Goal: Use online tool/utility: Utilize a website feature to perform a specific function

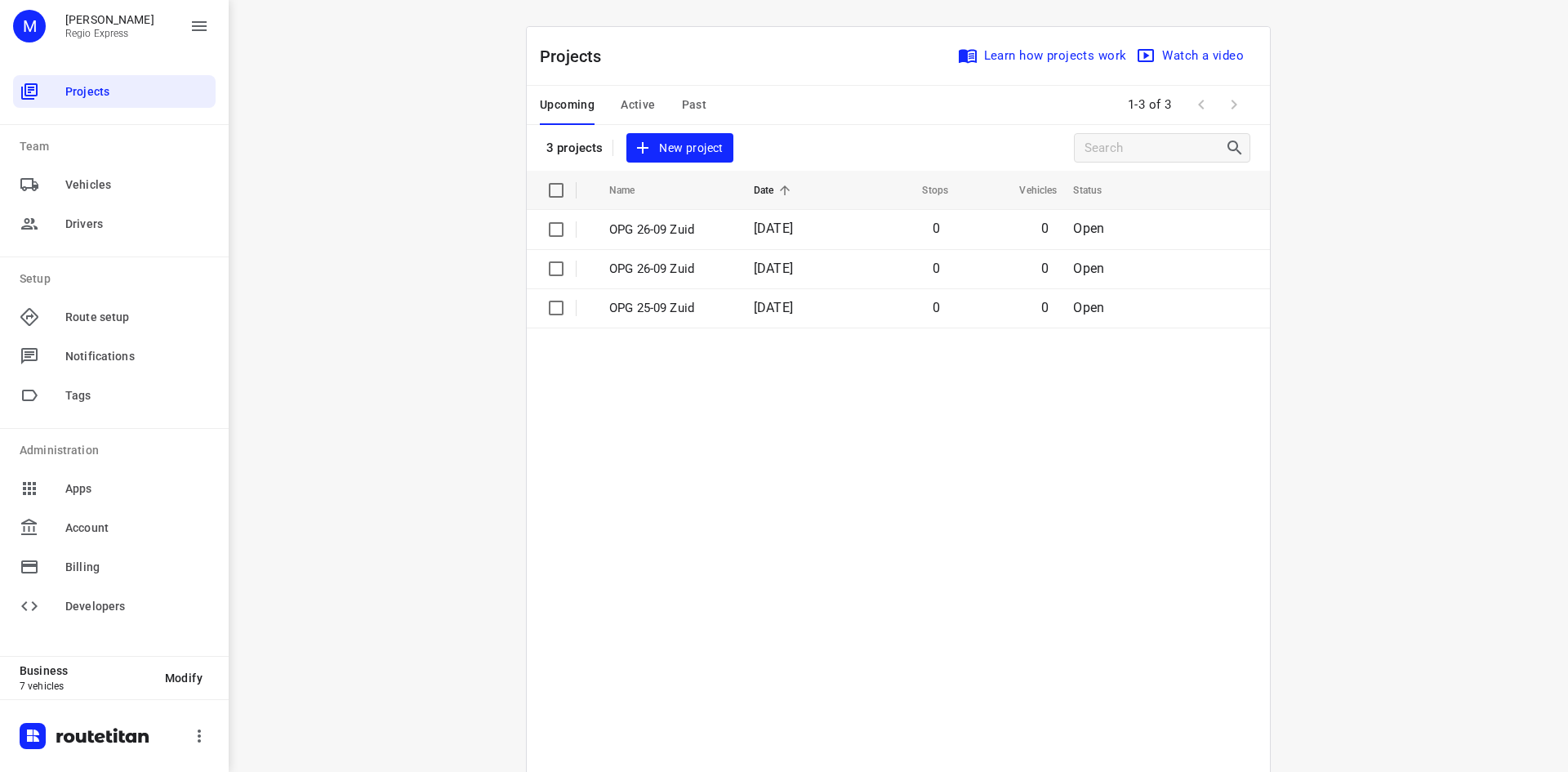
click at [627, 116] on button "Active" at bounding box center [638, 105] width 34 height 39
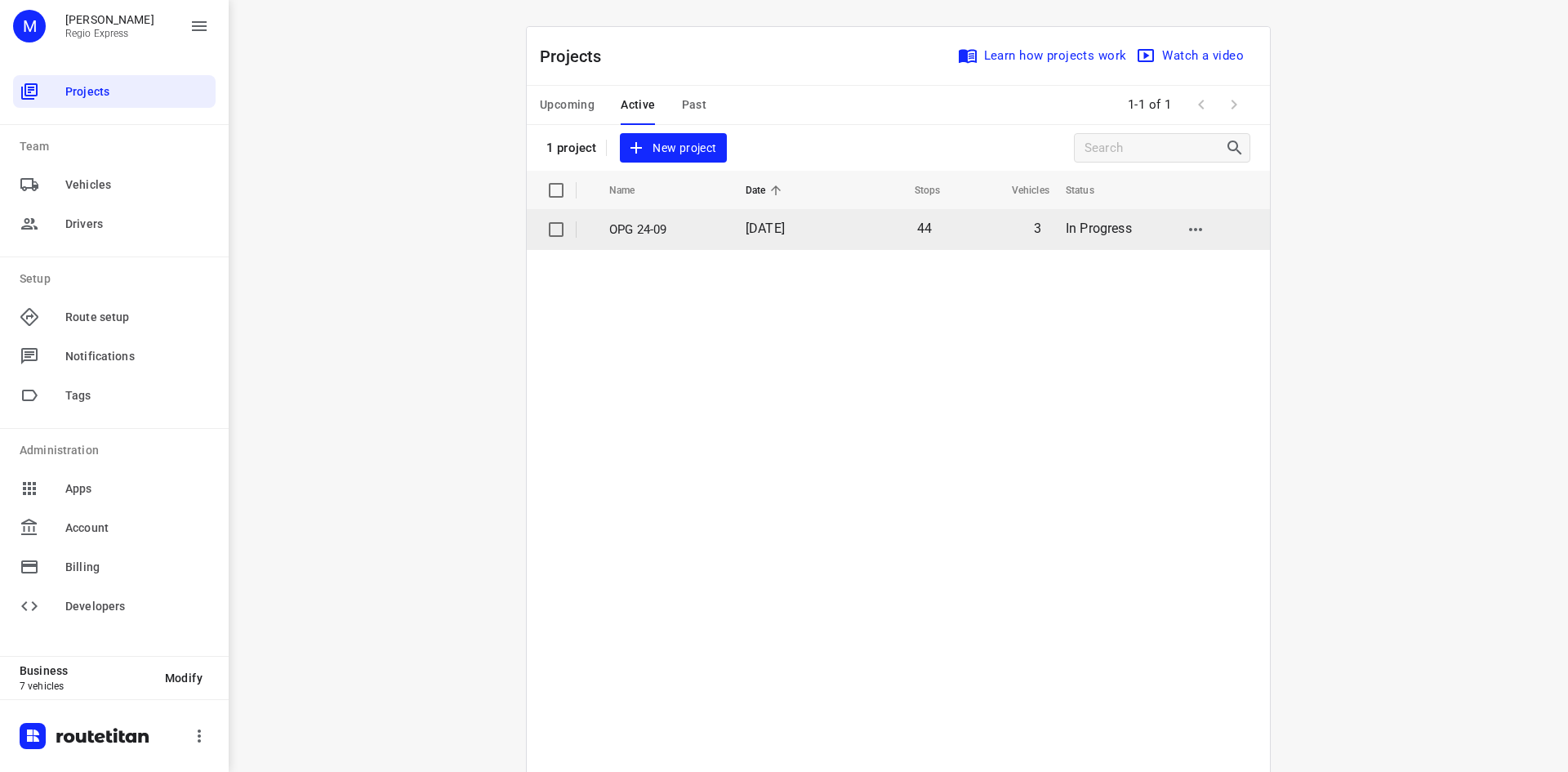
click at [691, 246] on td "OPG 24-09" at bounding box center [663, 229] width 139 height 39
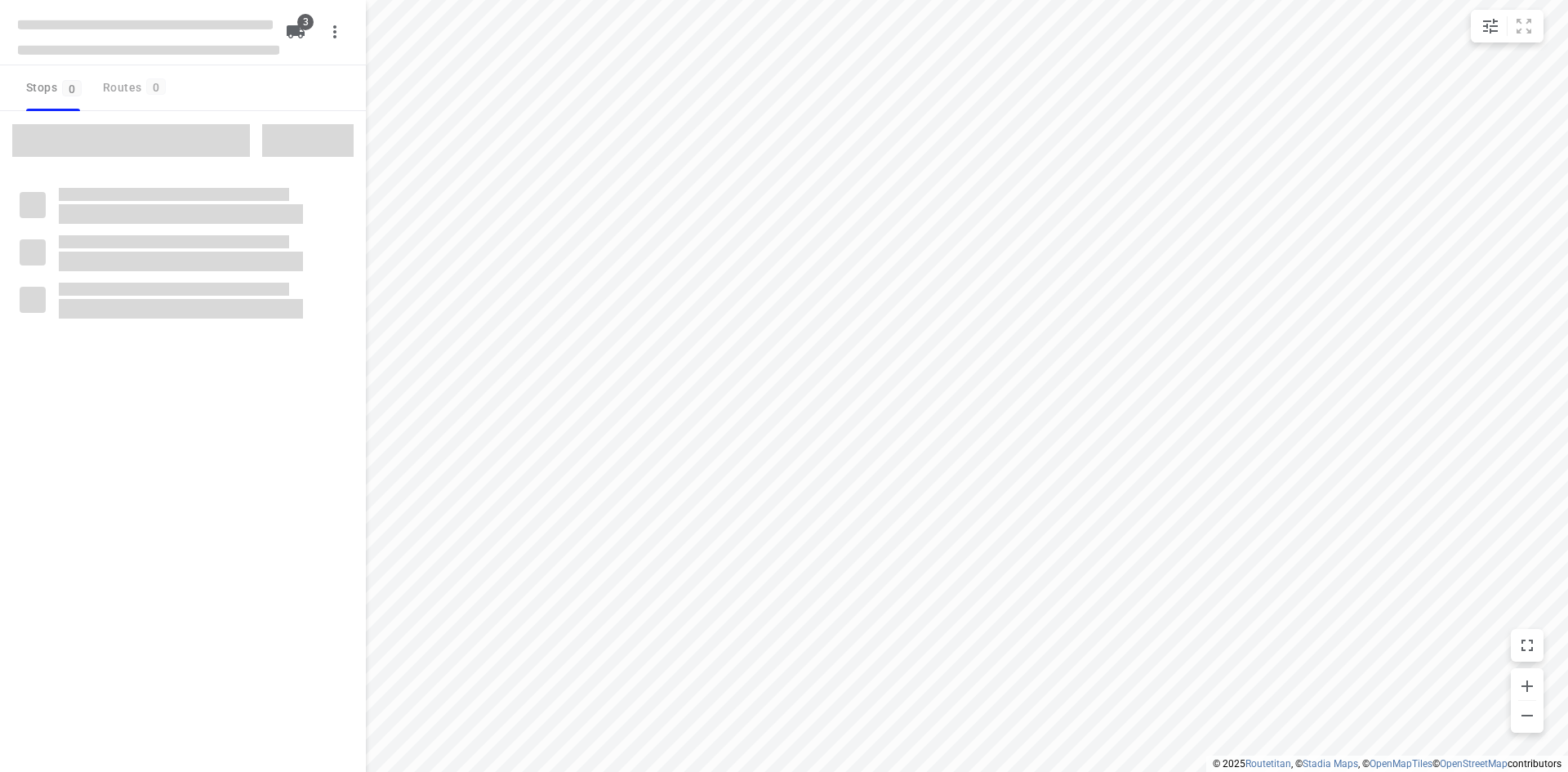
type input "distance"
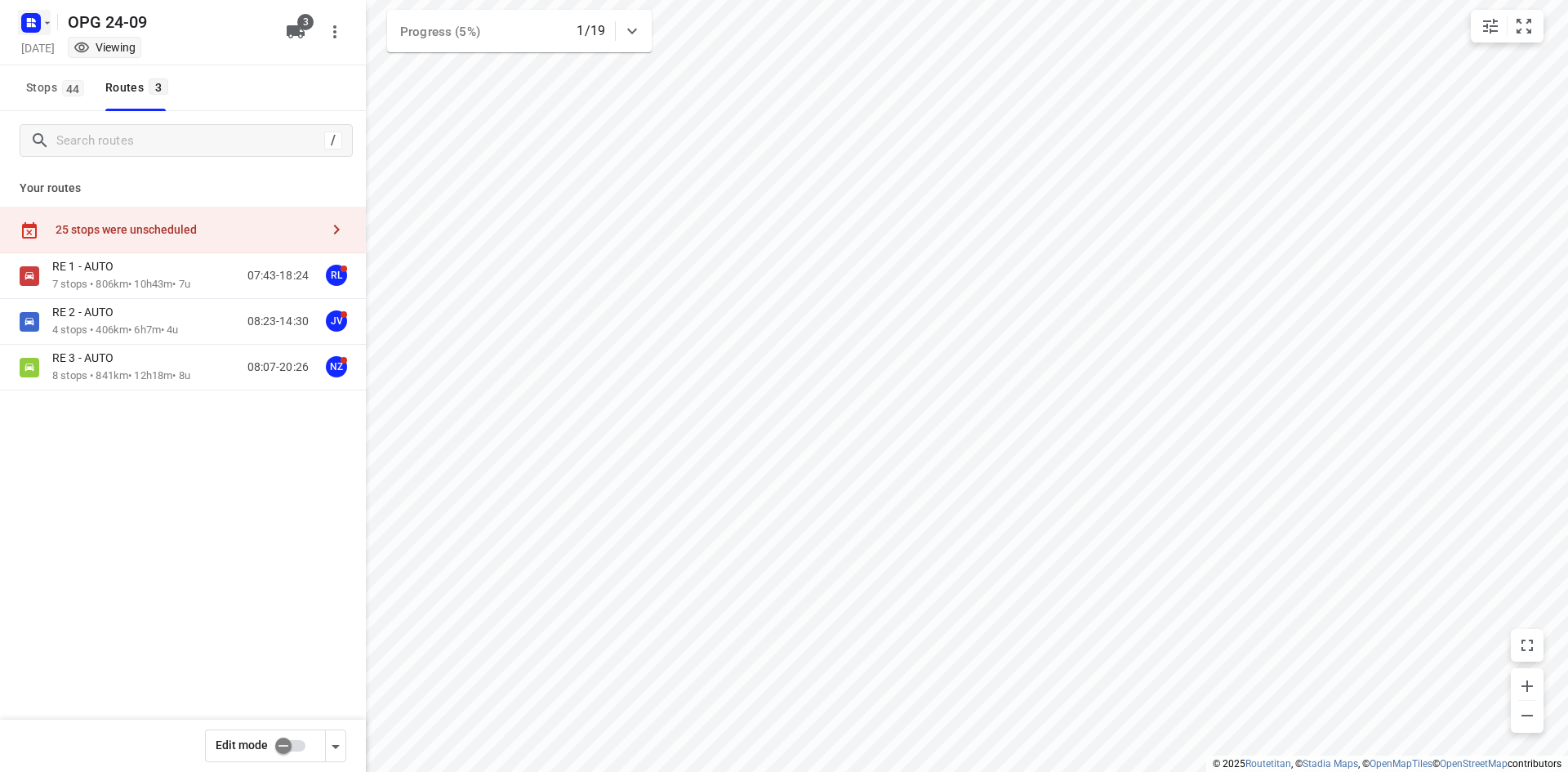
click at [43, 31] on icon "button" at bounding box center [31, 23] width 26 height 26
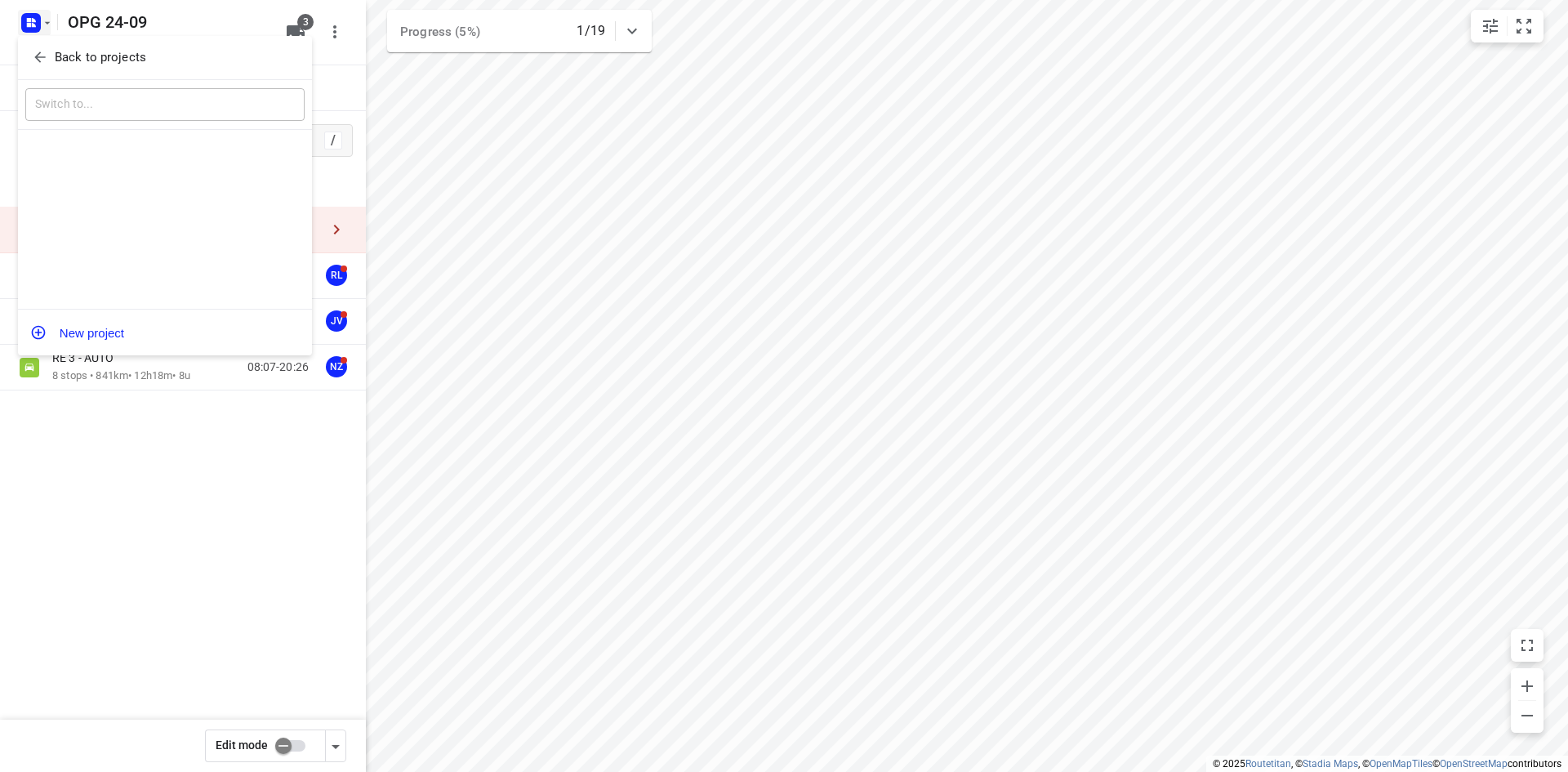
click at [52, 54] on span "Back to projects" at bounding box center [165, 58] width 266 height 19
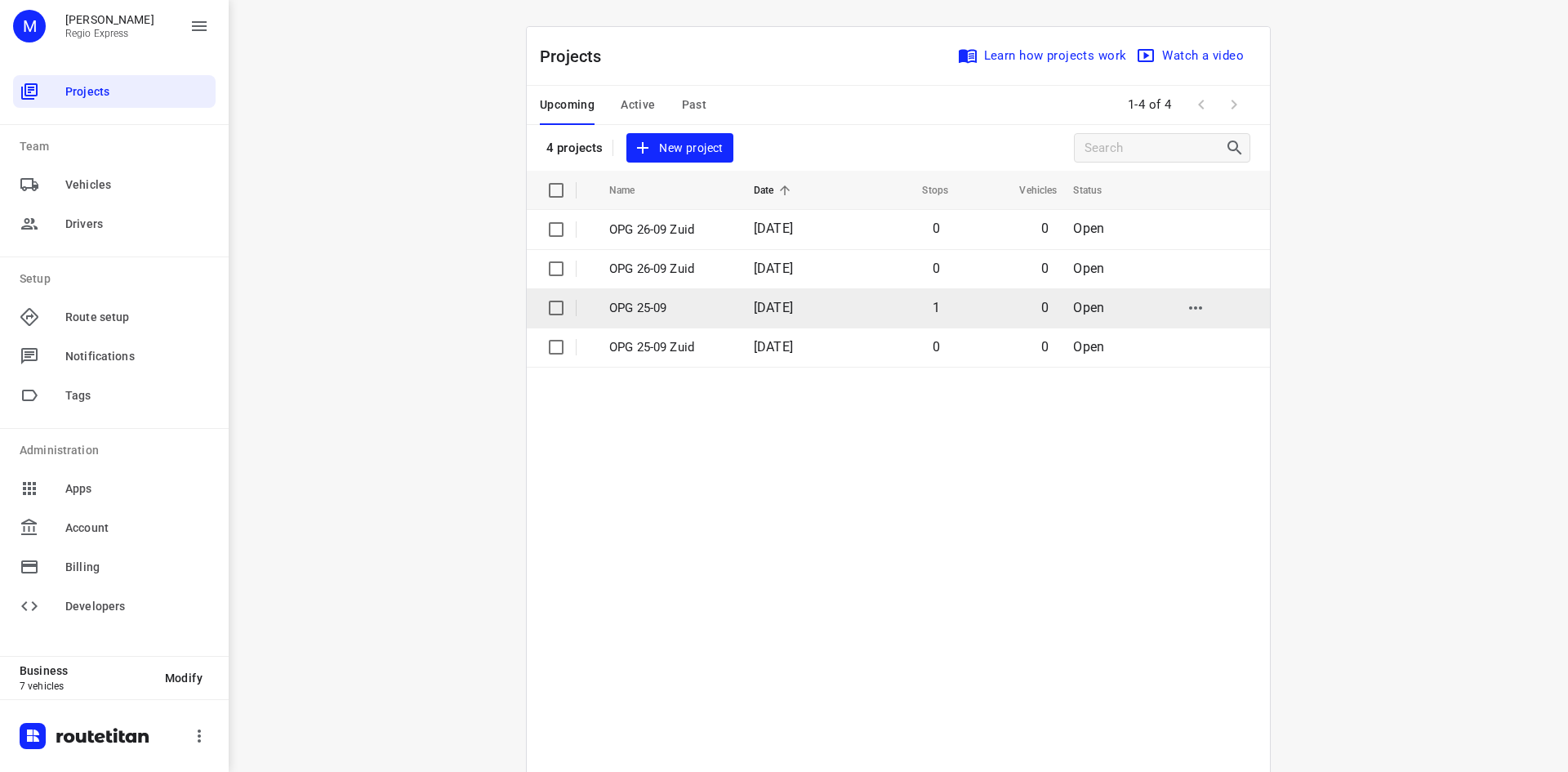
click at [637, 313] on p "OPG 25-09" at bounding box center [668, 308] width 120 height 19
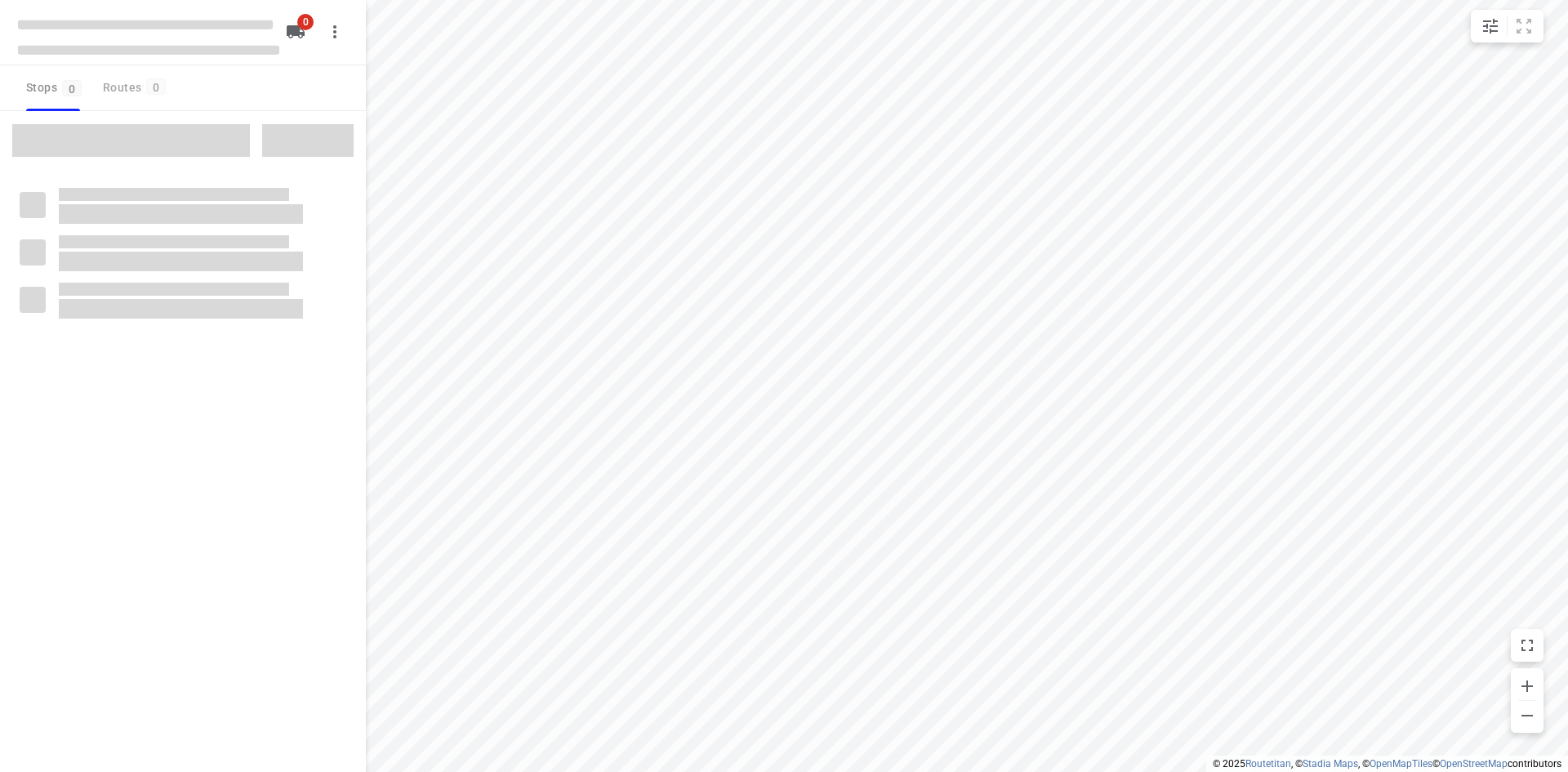
type input "distance"
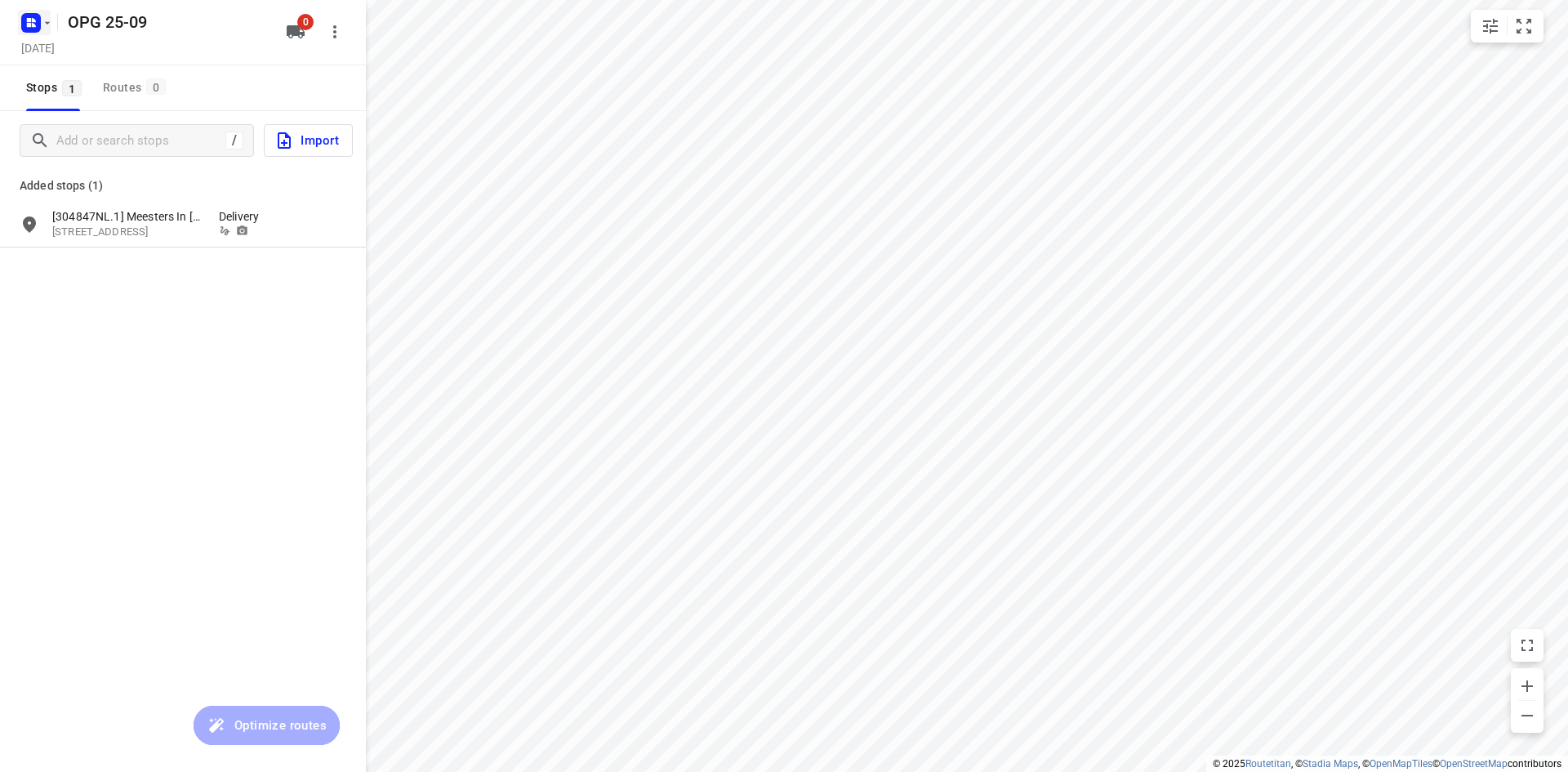
click at [35, 34] on icon "button" at bounding box center [31, 23] width 26 height 26
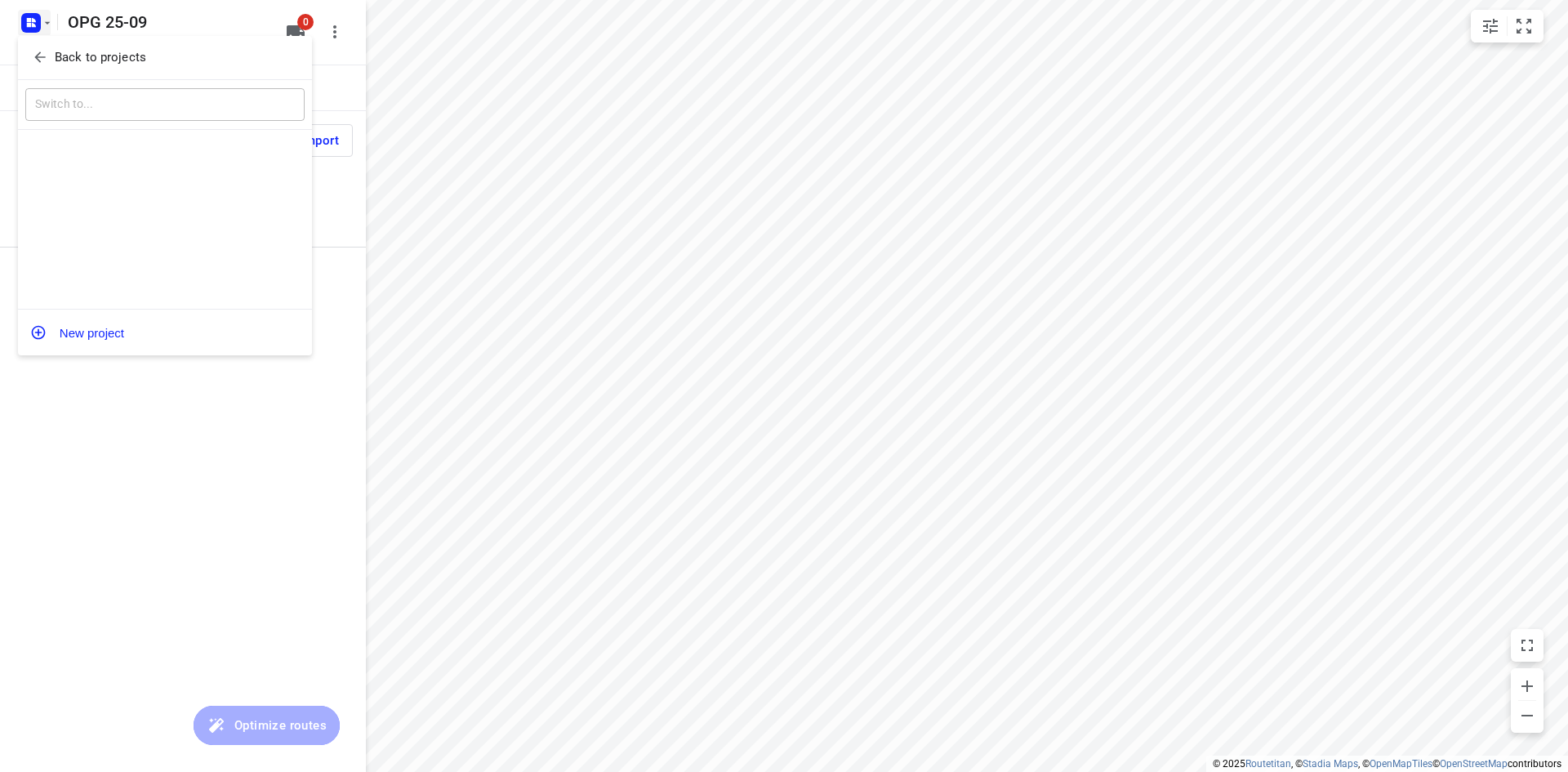
click at [33, 54] on icon "button" at bounding box center [40, 57] width 16 height 16
